Goal: Transaction & Acquisition: Purchase product/service

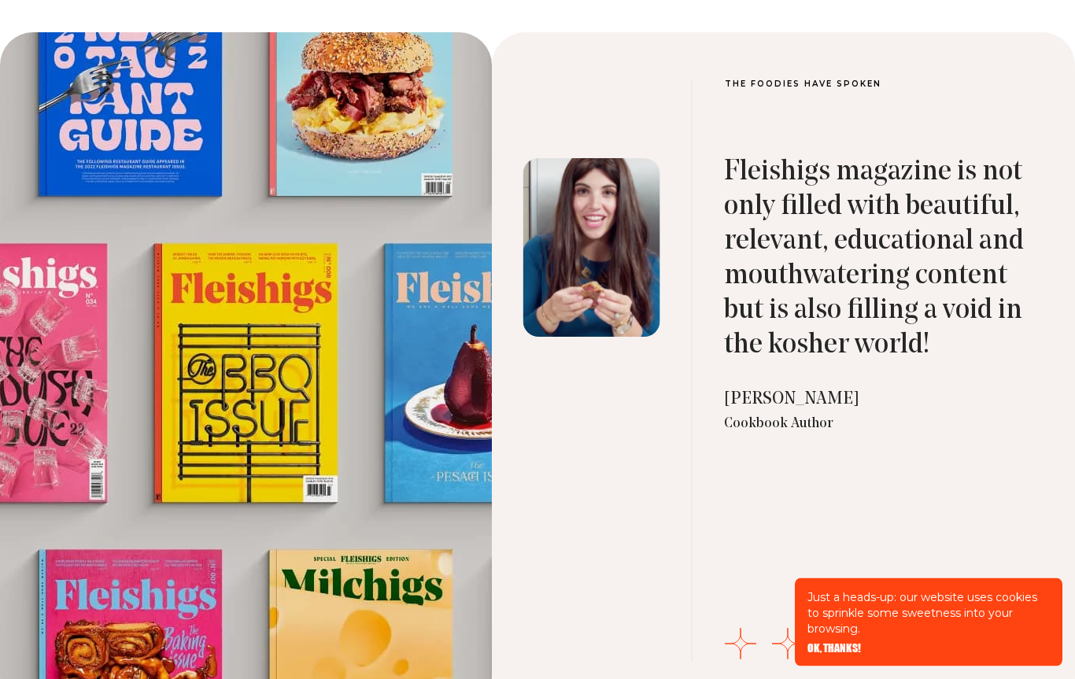
scroll to position [5064, 0]
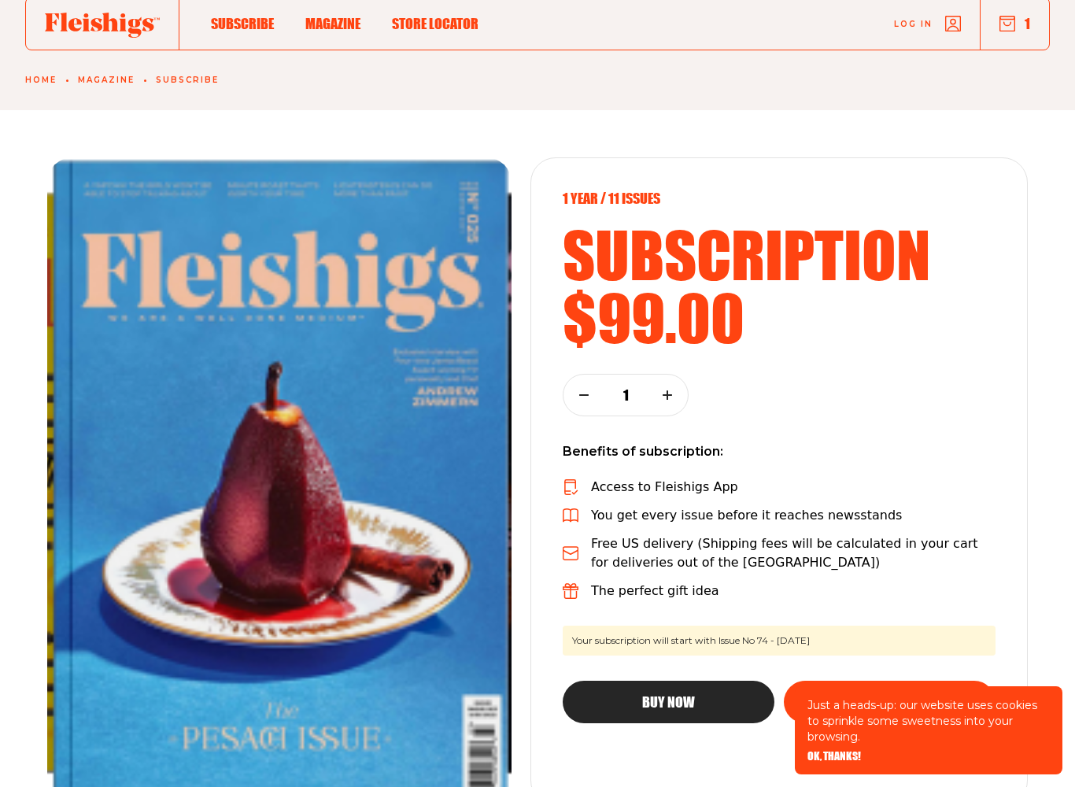
scroll to position [70, 0]
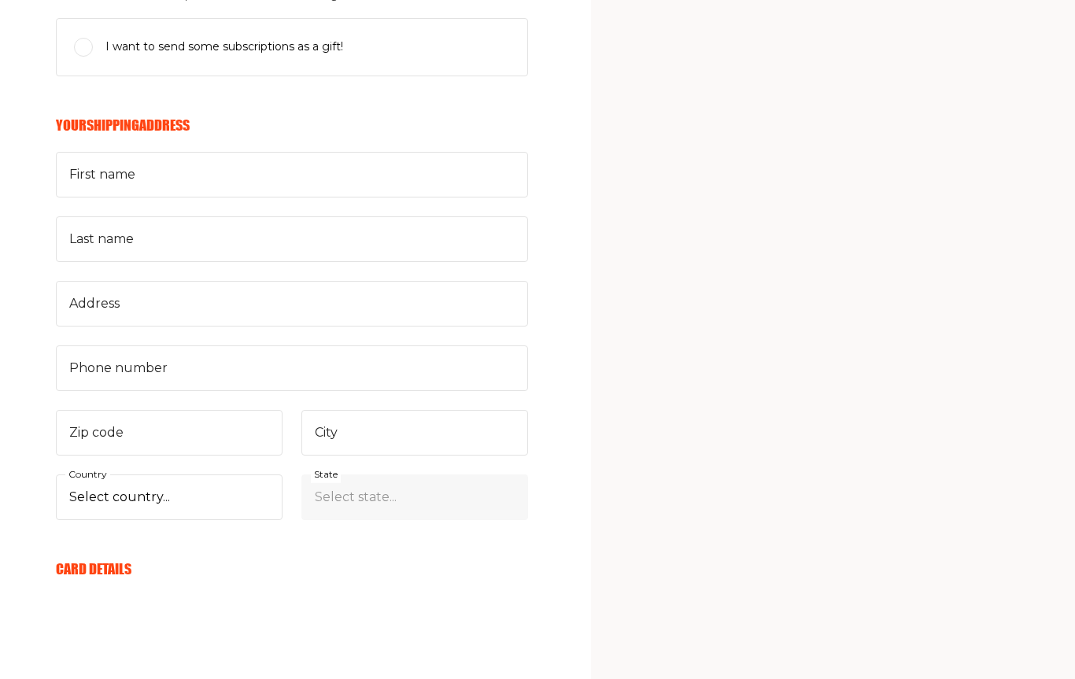
scroll to position [387, 0]
